Goal: Task Accomplishment & Management: Manage account settings

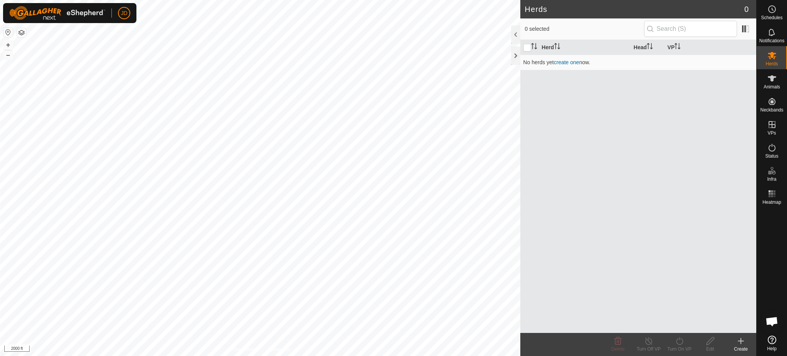
scroll to position [804, 0]
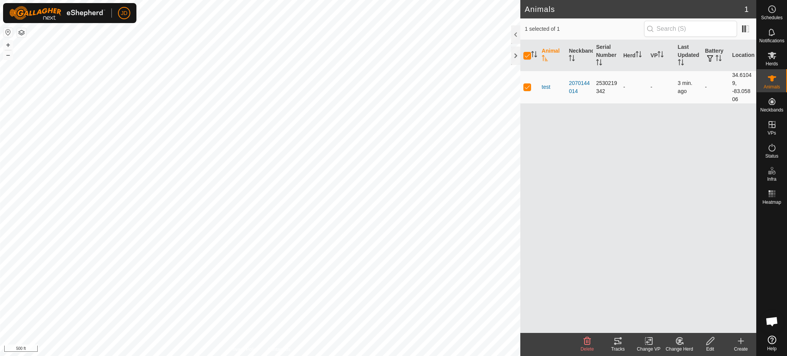
click at [531, 88] on p-checkbox at bounding box center [528, 87] width 8 height 6
checkbox input "false"
click at [531, 88] on p-checkbox at bounding box center [528, 87] width 8 height 6
checkbox input "true"
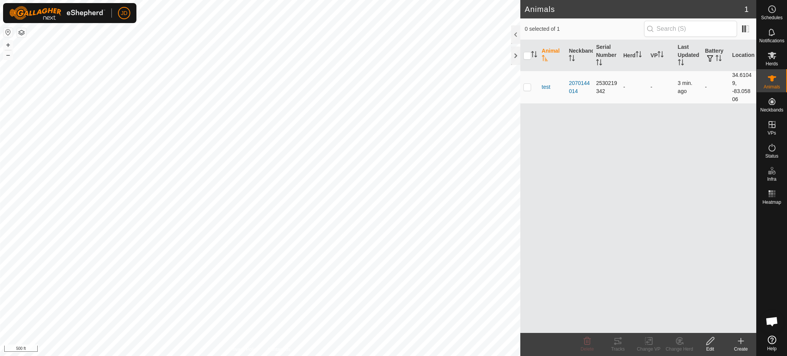
checkbox input "true"
click at [580, 87] on div "2070144014" at bounding box center [579, 87] width 21 height 16
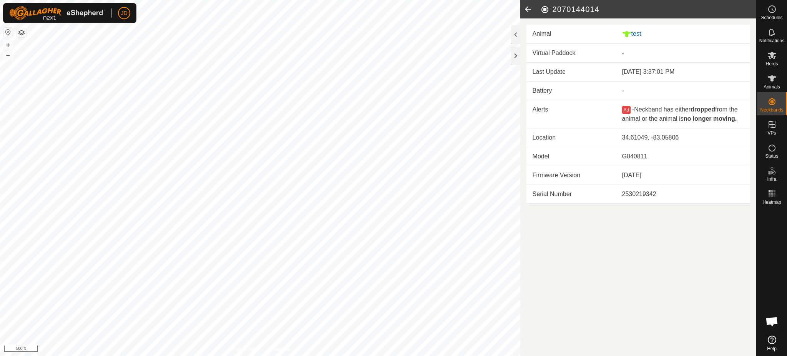
click at [549, 92] on td "Battery" at bounding box center [572, 90] width 90 height 19
click at [548, 90] on td "Battery" at bounding box center [572, 90] width 90 height 19
click at [515, 34] on div at bounding box center [515, 34] width 9 height 18
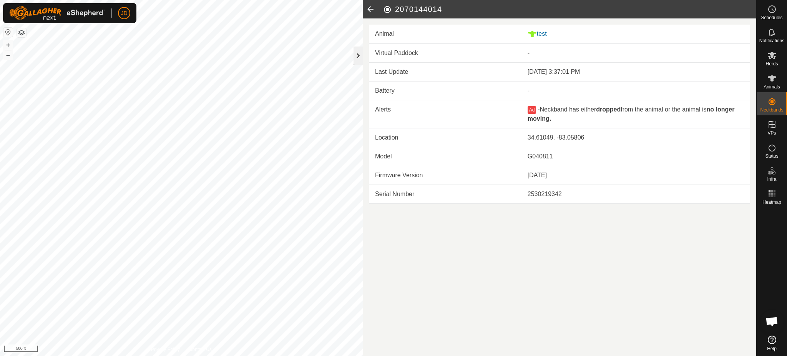
click at [358, 52] on div at bounding box center [358, 56] width 9 height 18
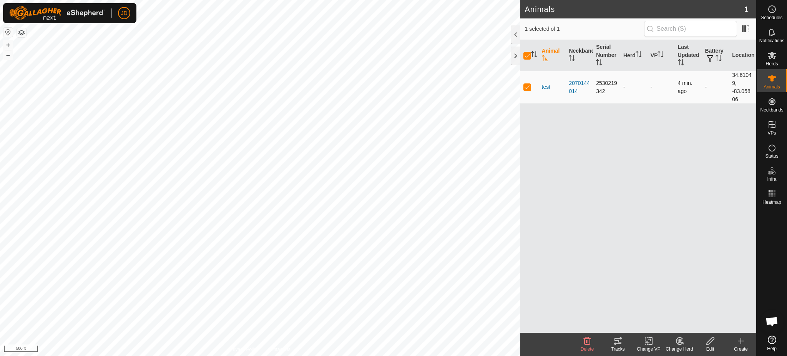
drag, startPoint x: 739, startPoint y: 97, endPoint x: 726, endPoint y: 75, distance: 26.0
click at [726, 75] on tr "test 2070144014 2530219342 - - 4 min. ago - 34.61049, -83.05806" at bounding box center [639, 87] width 236 height 33
copy tr "34.61049, -83.05806"
click at [546, 87] on span "test" at bounding box center [546, 87] width 9 height 8
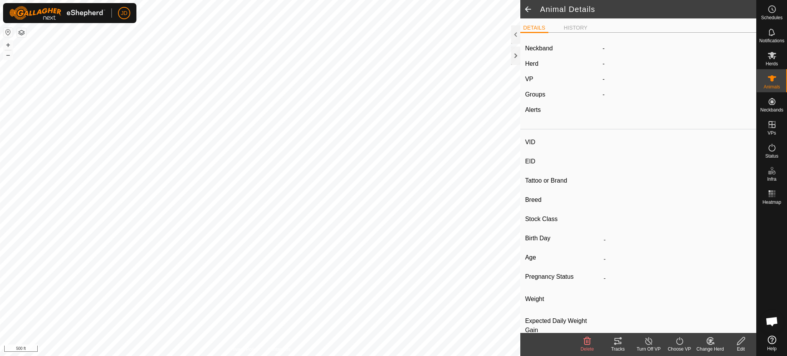
type input "test"
type input "-"
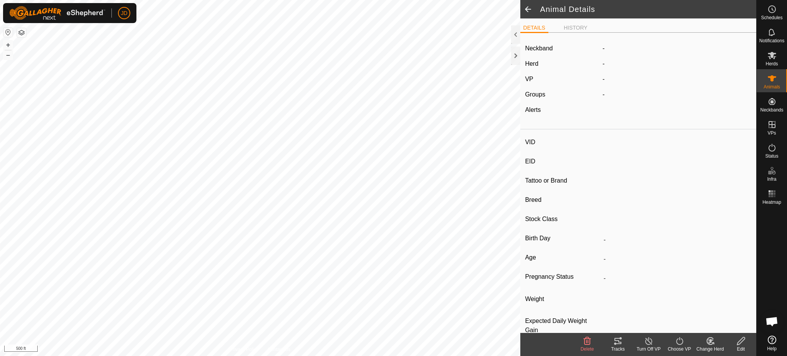
type input "0 kg"
type input "-"
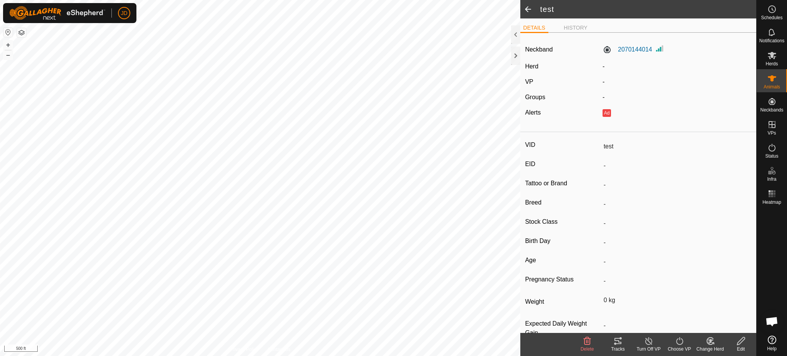
drag, startPoint x: 546, startPoint y: 87, endPoint x: 523, endPoint y: 109, distance: 32.6
click at [523, 109] on div "Neckband 2070144014 Herd - VP - Groups - Alerts Ad" at bounding box center [639, 84] width 236 height 90
click at [514, 34] on div at bounding box center [515, 34] width 9 height 18
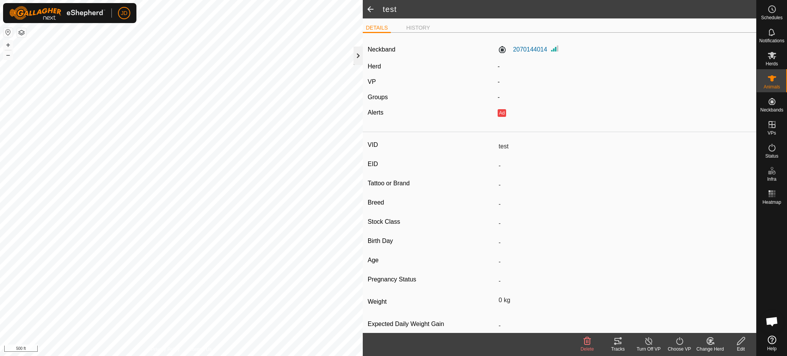
click at [362, 56] on div at bounding box center [358, 56] width 9 height 18
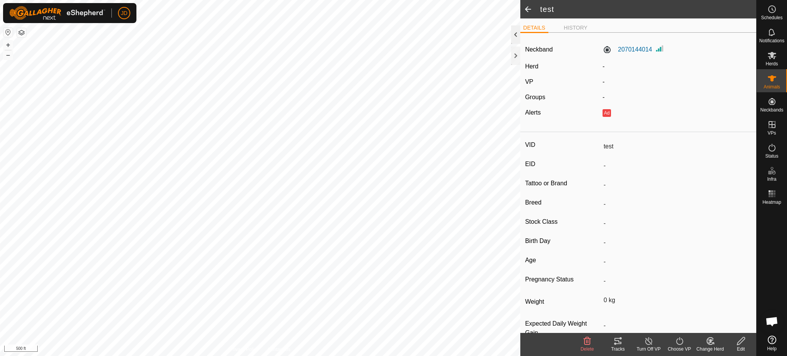
drag, startPoint x: 362, startPoint y: 56, endPoint x: 517, endPoint y: 37, distance: 156.2
click at [517, 37] on div at bounding box center [515, 34] width 9 height 18
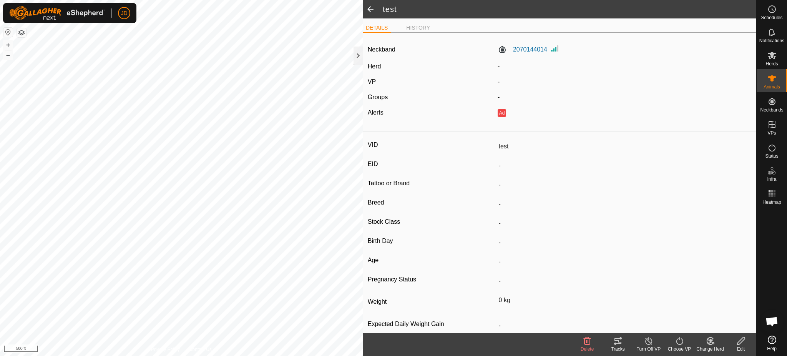
click at [532, 48] on label "2070144014" at bounding box center [523, 49] width 50 height 9
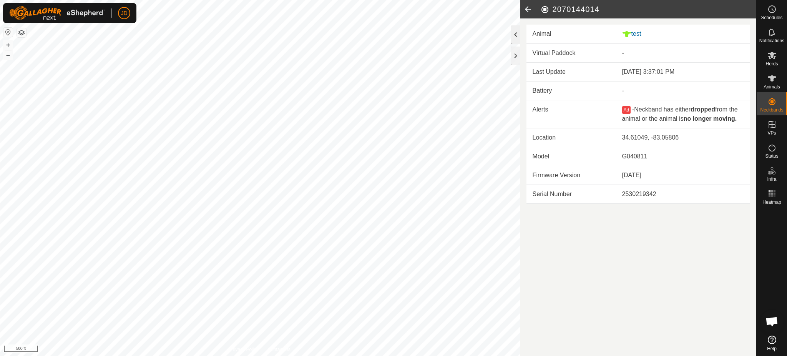
click at [517, 36] on div at bounding box center [515, 34] width 9 height 18
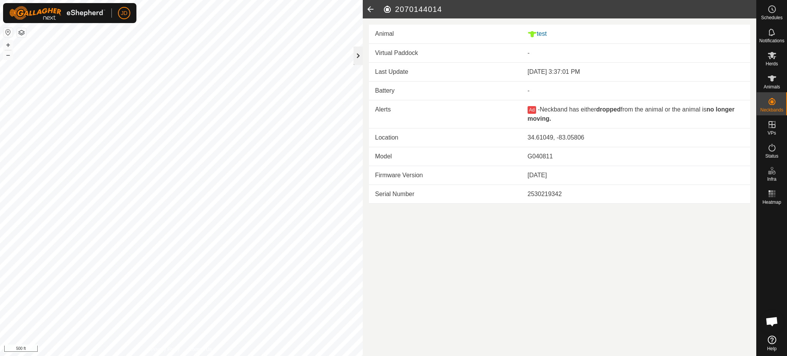
click at [360, 58] on div at bounding box center [358, 56] width 9 height 18
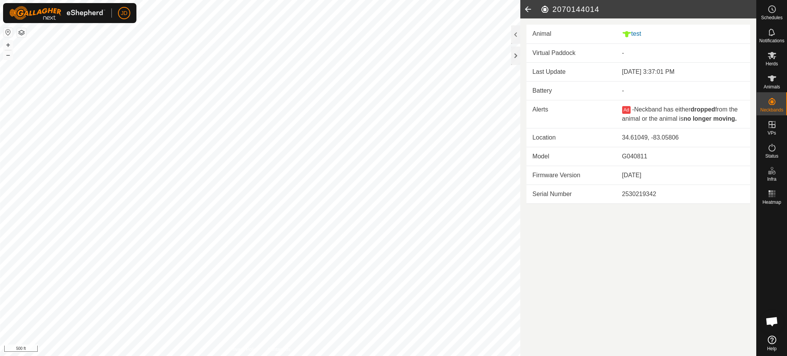
click at [542, 90] on td "Battery" at bounding box center [572, 90] width 90 height 19
click at [540, 79] on td "Last Update" at bounding box center [572, 72] width 90 height 19
drag, startPoint x: 540, startPoint y: 78, endPoint x: 547, endPoint y: 61, distance: 18.4
click at [547, 61] on td "Virtual Paddock" at bounding box center [572, 53] width 90 height 19
click at [549, 57] on td "Virtual Paddock" at bounding box center [572, 53] width 90 height 19
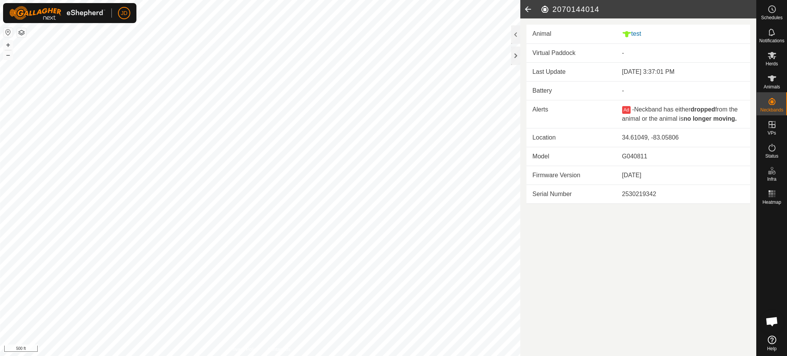
click at [551, 55] on td "Virtual Paddock" at bounding box center [572, 53] width 90 height 19
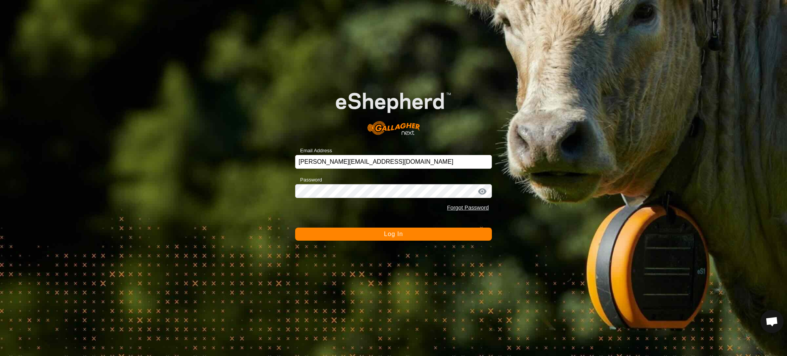
scroll to position [804, 0]
click at [392, 232] on span "Log In" at bounding box center [393, 234] width 19 height 7
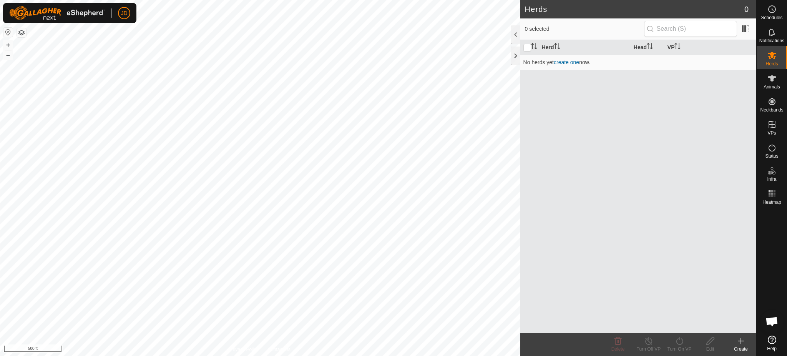
click at [195, 356] on html "JD Schedules Notifications Herds Animals Neckbands VPs Status Infra Heatmap Hel…" at bounding box center [393, 178] width 787 height 356
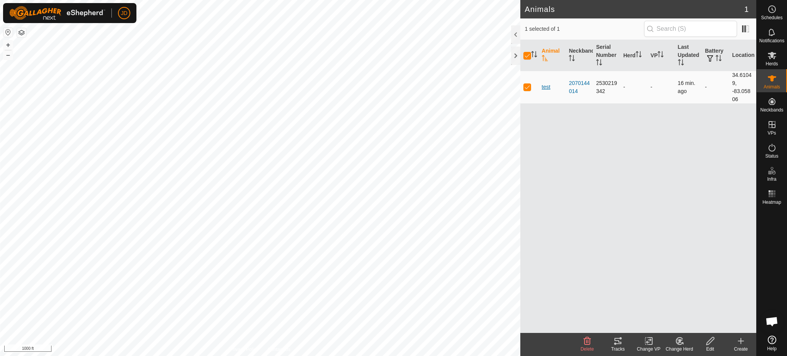
click at [546, 85] on span "test" at bounding box center [546, 87] width 9 height 8
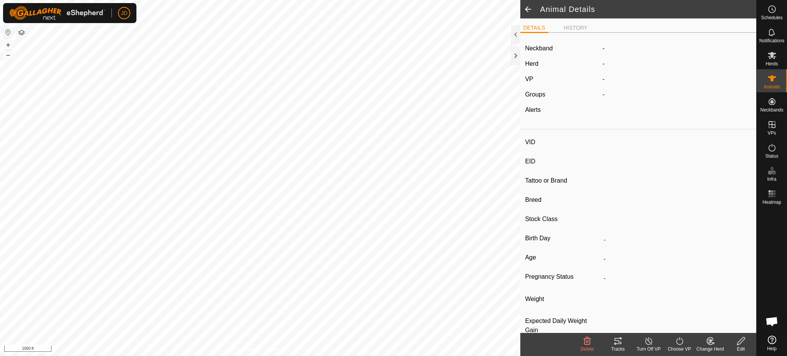
type input "test"
type input "-"
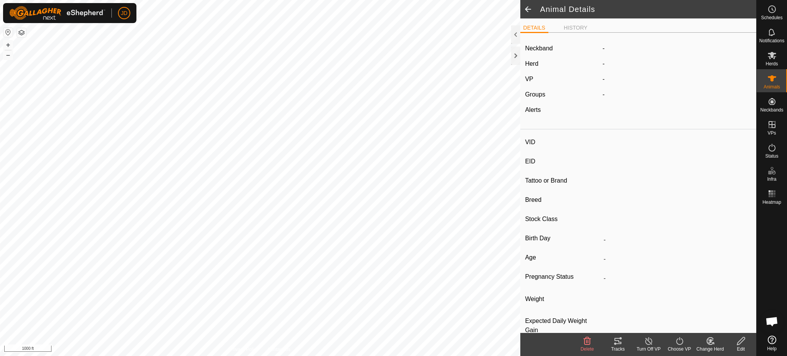
type input "0 kg"
type input "-"
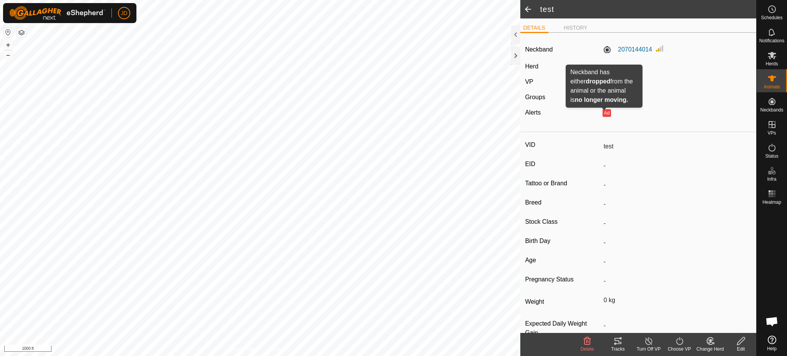
click at [603, 115] on button "Ad" at bounding box center [607, 113] width 8 height 8
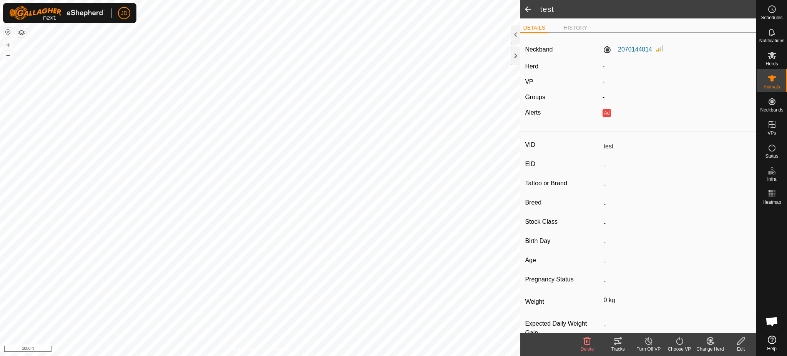
click at [603, 111] on button "Ad" at bounding box center [607, 113] width 8 height 8
click at [604, 111] on button "Ad" at bounding box center [607, 113] width 8 height 8
click at [600, 110] on div "Ad" at bounding box center [677, 112] width 155 height 9
